Goal: Information Seeking & Learning: Learn about a topic

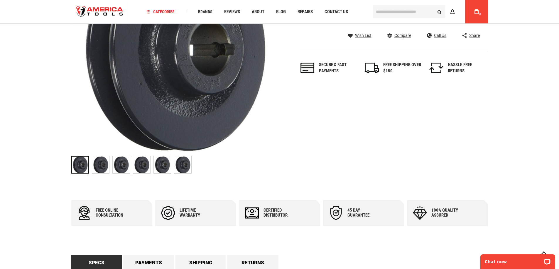
scroll to position [147, 0]
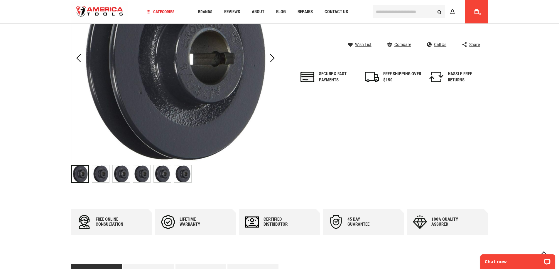
click at [97, 173] on img "RIDGID 94237 PULLEY" at bounding box center [100, 174] width 17 height 17
click at [118, 176] on img "RIDGID 94237 PULLEY" at bounding box center [121, 174] width 17 height 17
click at [143, 182] on img "RIDGID 94237 PULLEY" at bounding box center [141, 174] width 17 height 17
click at [157, 176] on img "RIDGID 94237 PULLEY" at bounding box center [162, 174] width 17 height 17
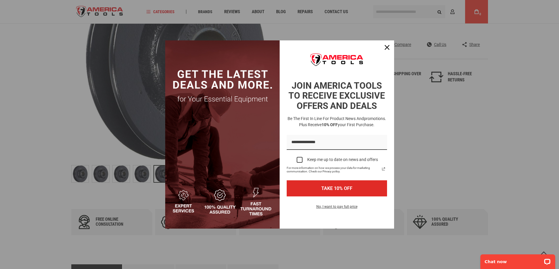
click at [106, 140] on div "Marketing offer form" at bounding box center [279, 134] width 559 height 269
click at [390, 49] on div "Close" at bounding box center [386, 47] width 9 height 9
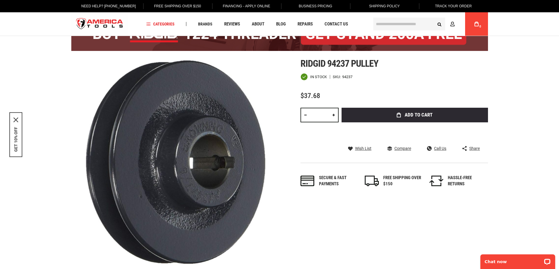
scroll to position [0, 0]
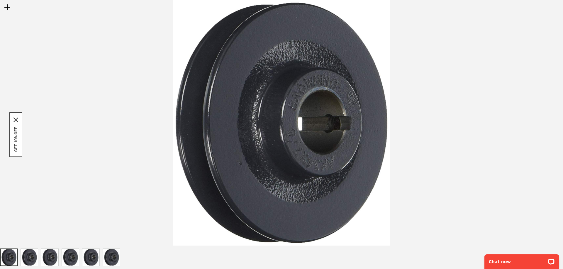
click at [228, 199] on img at bounding box center [281, 123] width 216 height 246
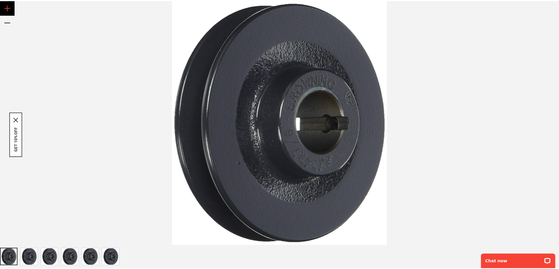
scroll to position [59, 0]
